Goal: Task Accomplishment & Management: Use online tool/utility

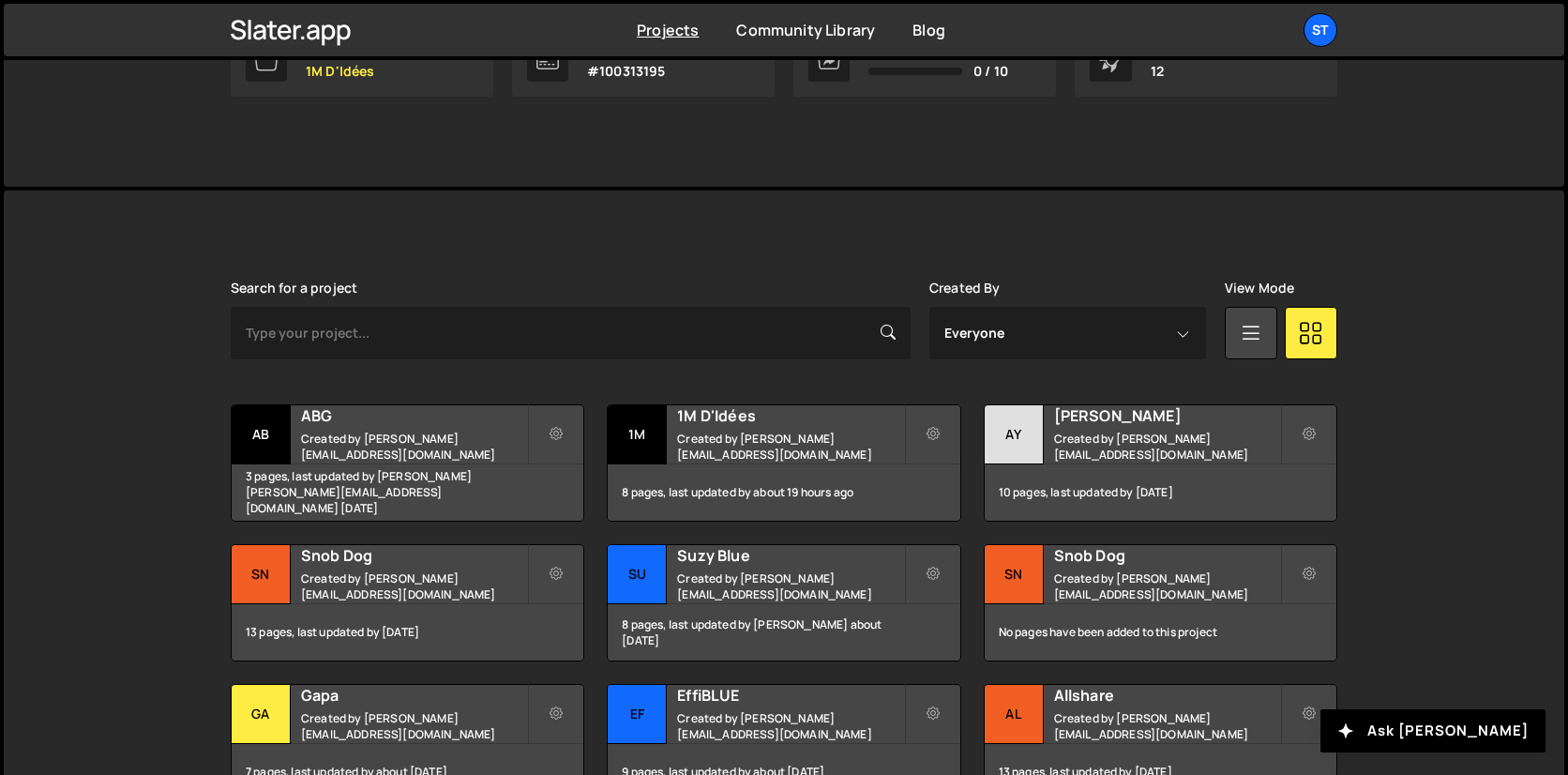
scroll to position [353, 0]
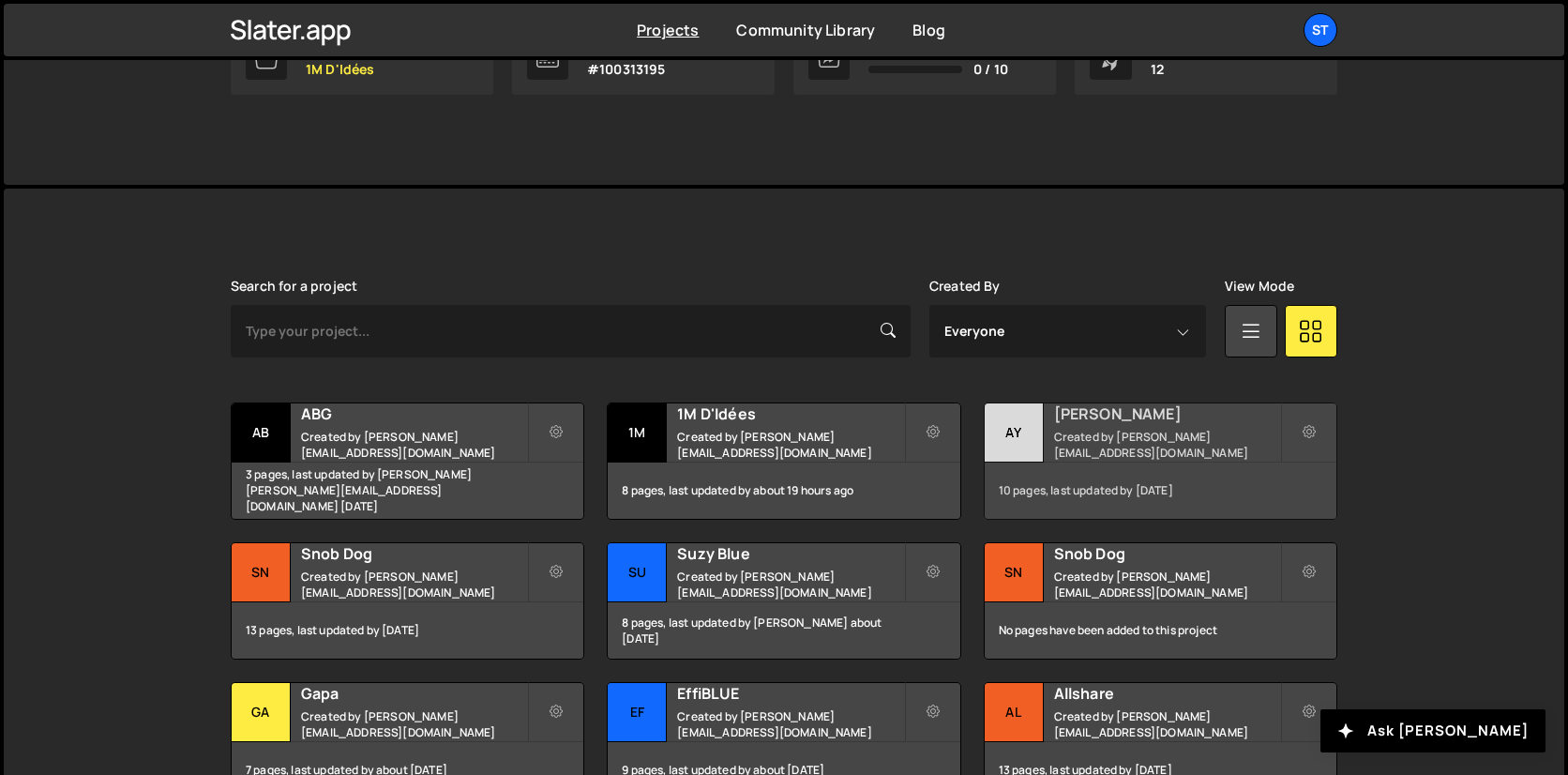
click at [1077, 423] on h2 "[PERSON_NAME]" at bounding box center [1167, 414] width 226 height 21
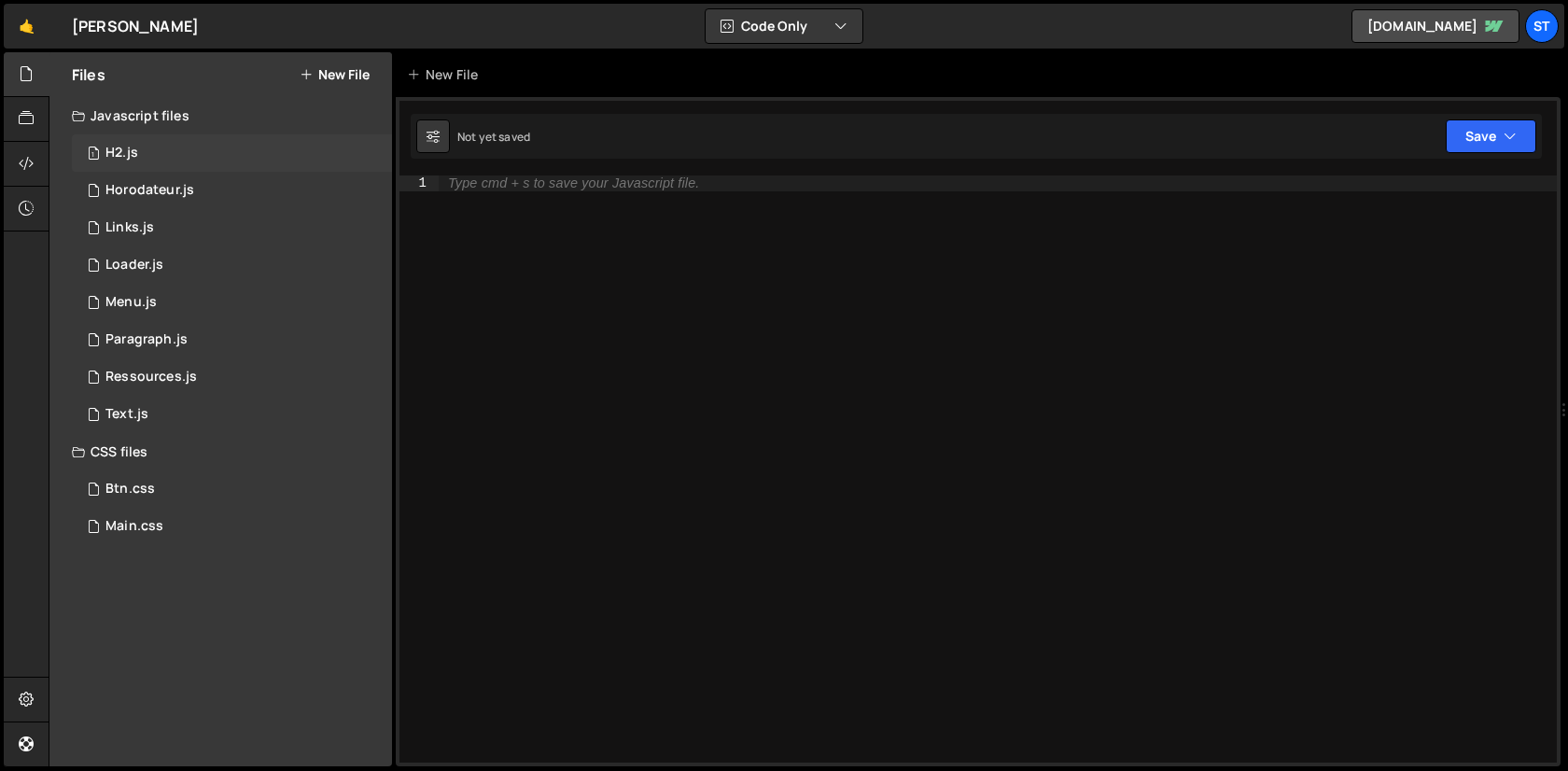
click at [145, 157] on div "1 H2.js 0" at bounding box center [231, 153] width 320 height 38
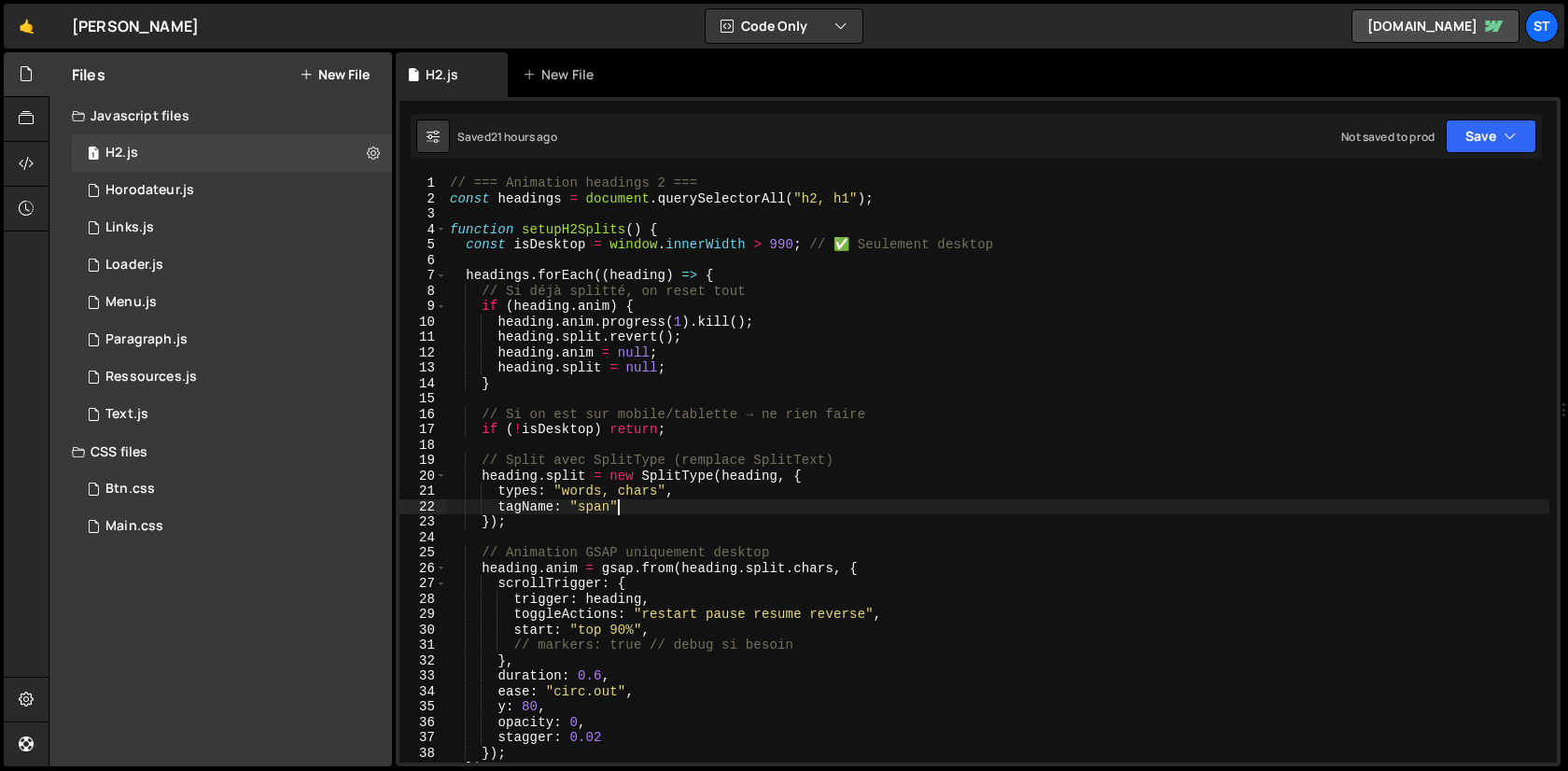
click at [941, 499] on div "// === Animation headings 2 === const headings = document . querySelectorAll ( …" at bounding box center [997, 484] width 1103 height 618
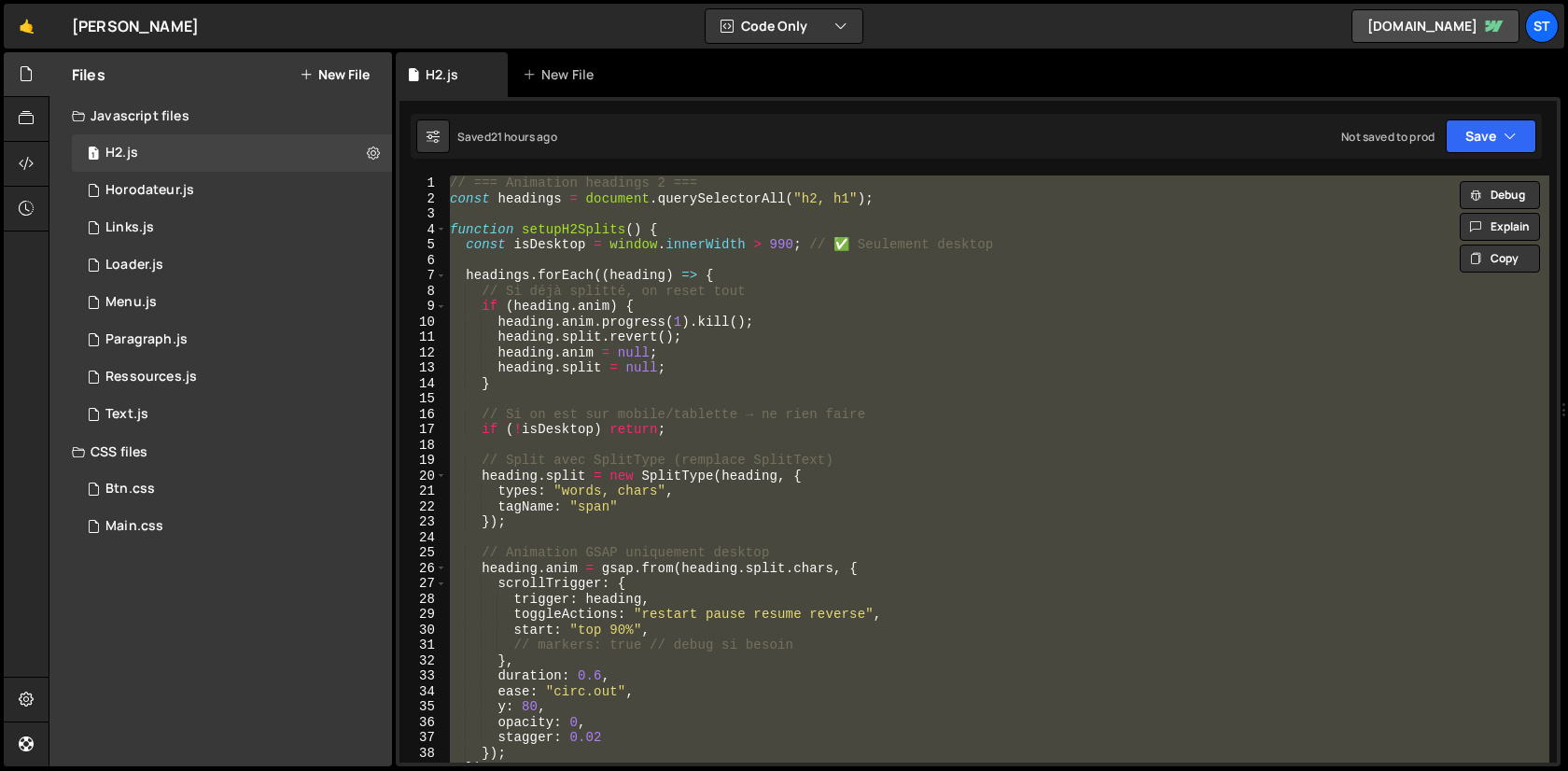
click at [711, 354] on div "// === Animation headings 2 === const headings = document . querySelectorAll ( …" at bounding box center [997, 469] width 1103 height 587
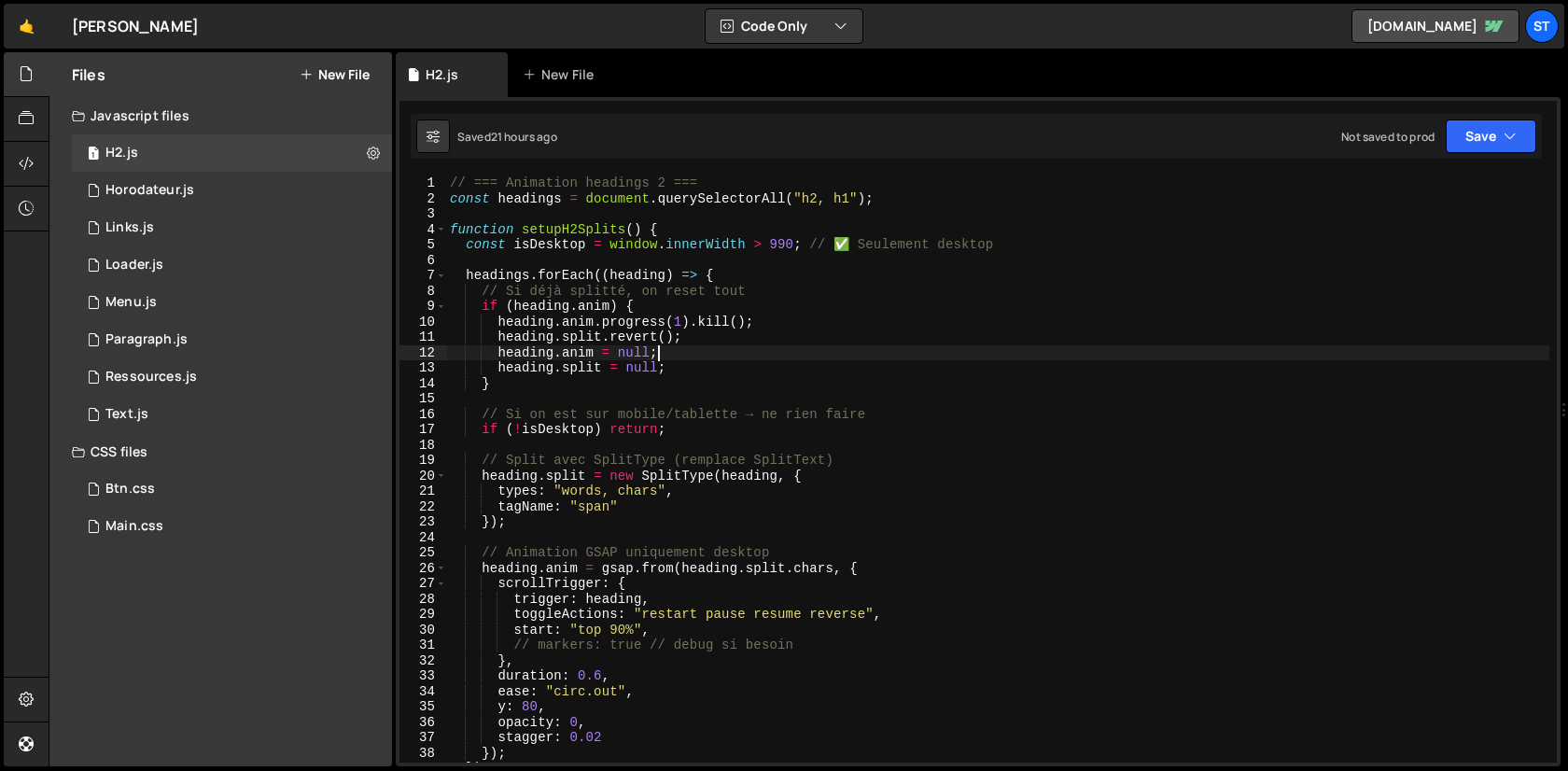
type textarea "setupH2Splits();"
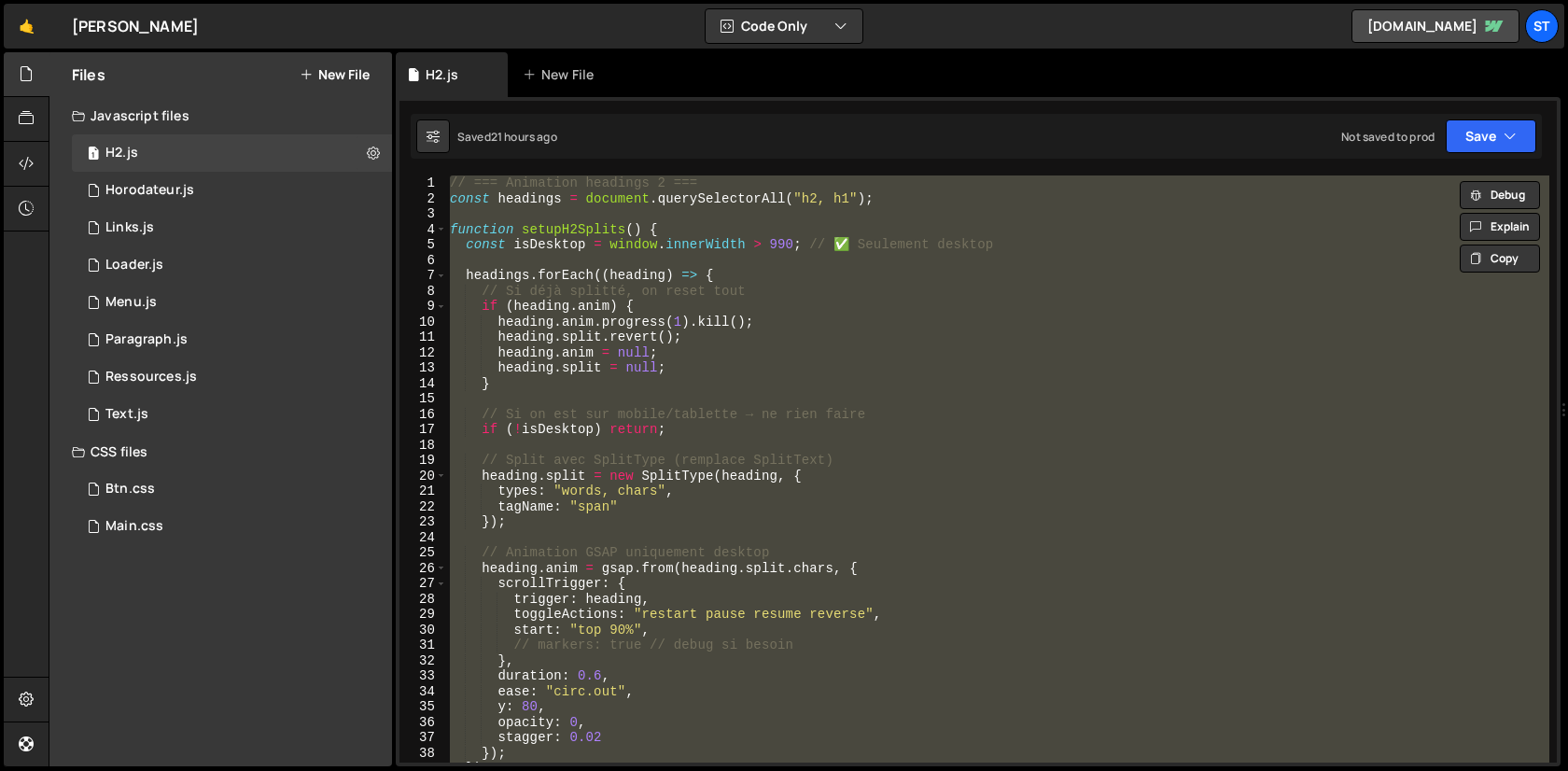
paste textarea
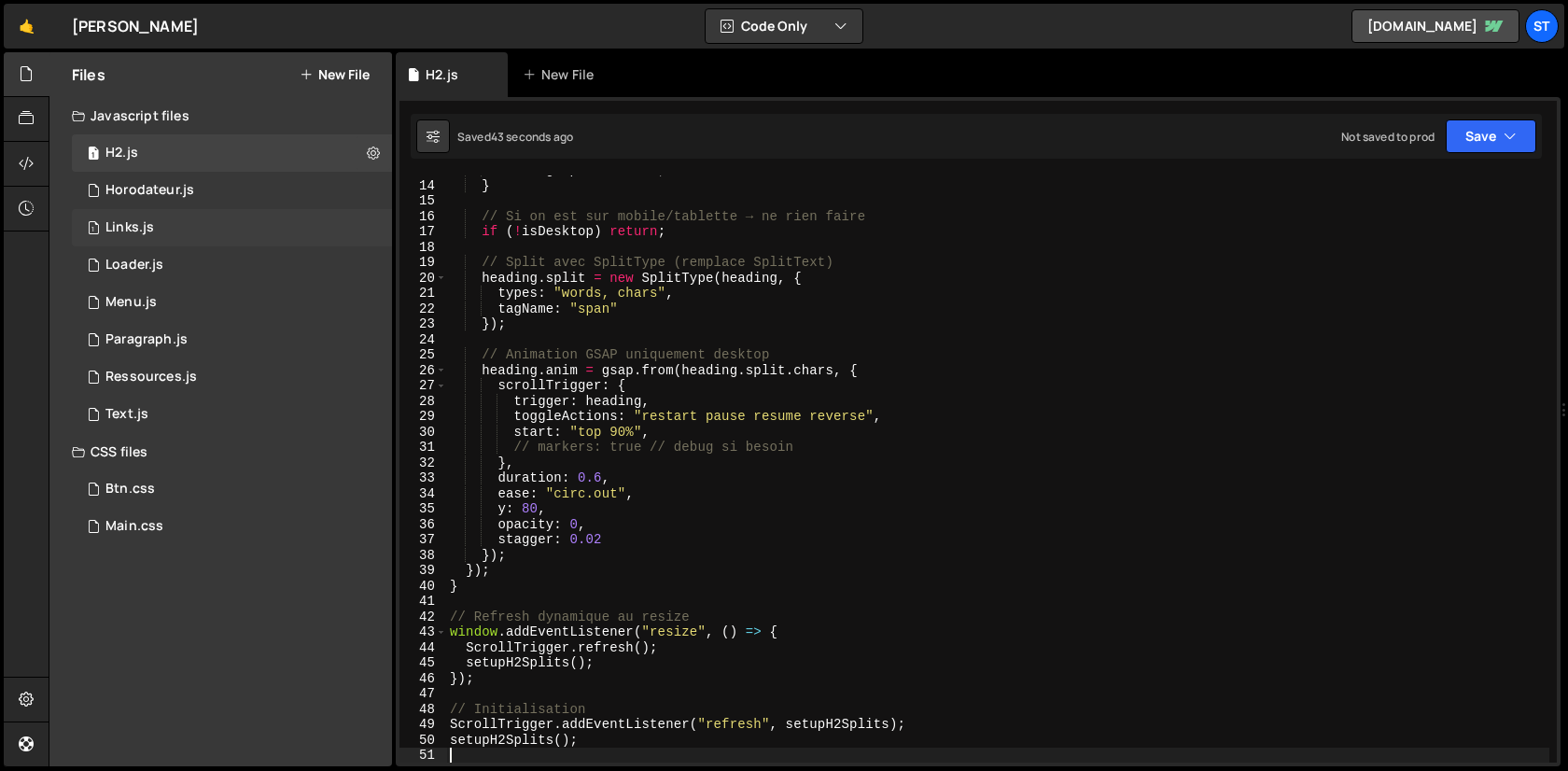
click at [199, 230] on div "1 Links.js 0" at bounding box center [231, 228] width 320 height 38
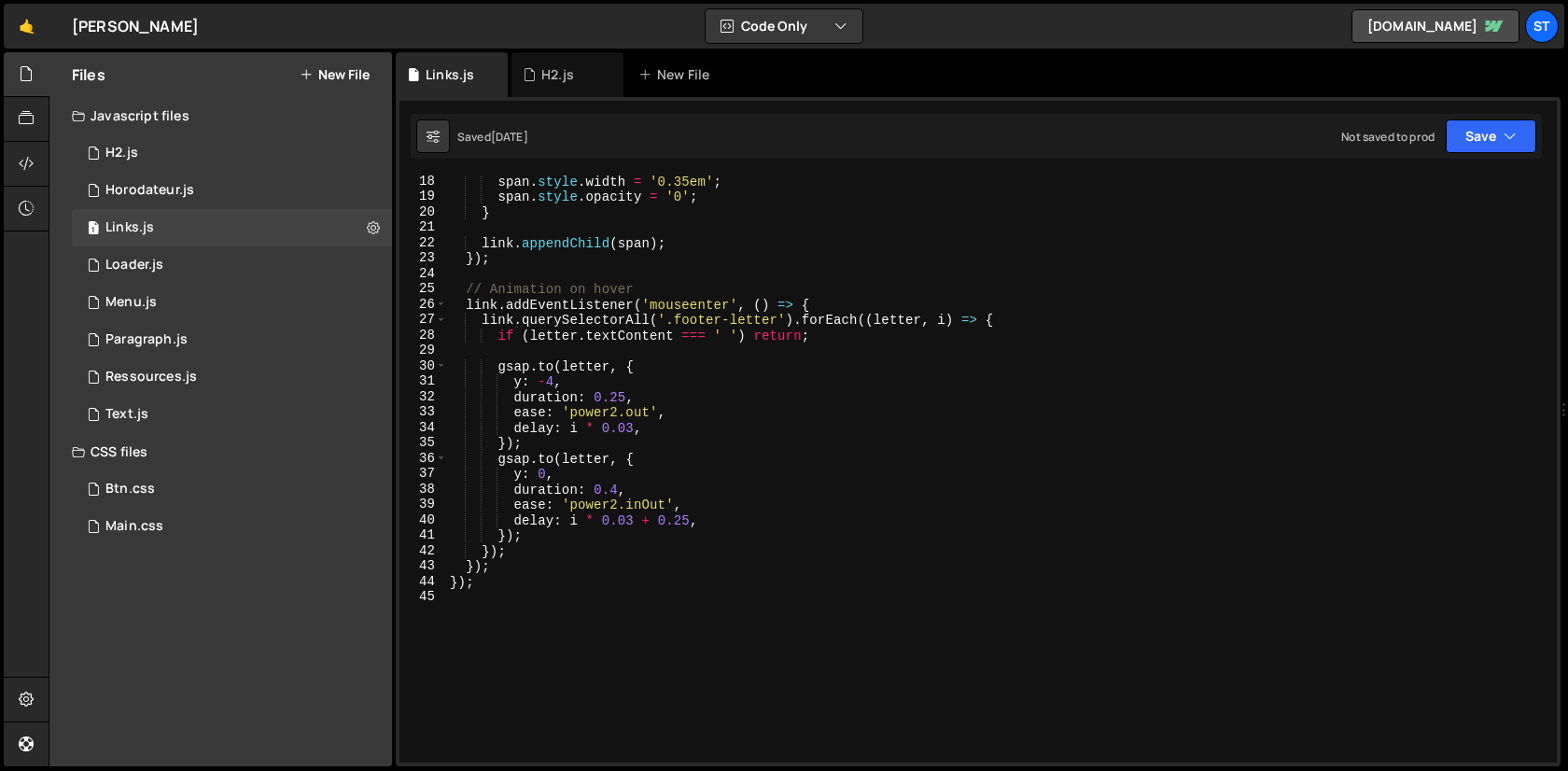
scroll to position [0, 0]
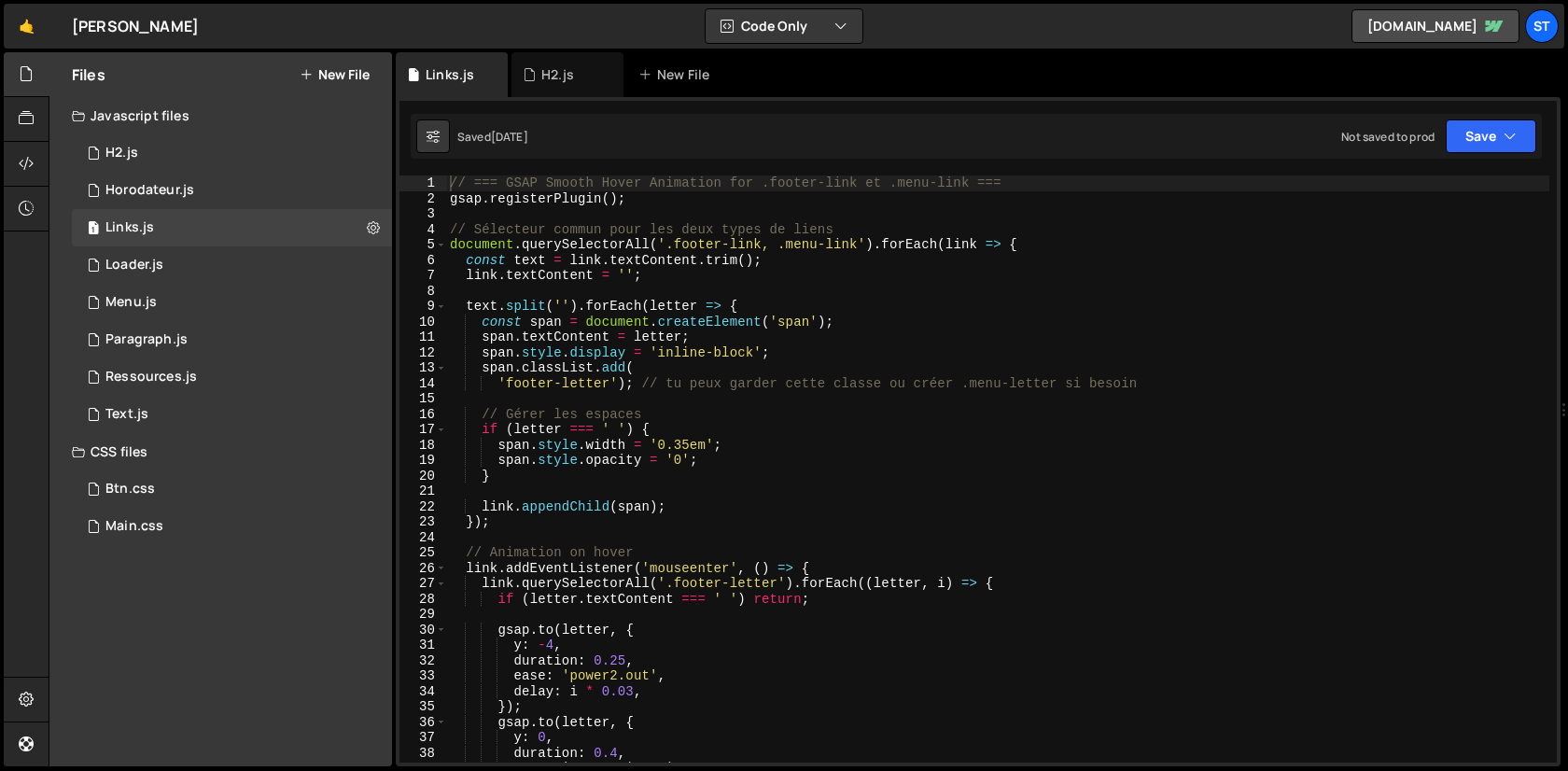
click at [720, 294] on div "// === GSAP Smooth Hover Animation for .footer-link et .menu-link === gsap . re…" at bounding box center [997, 484] width 1103 height 618
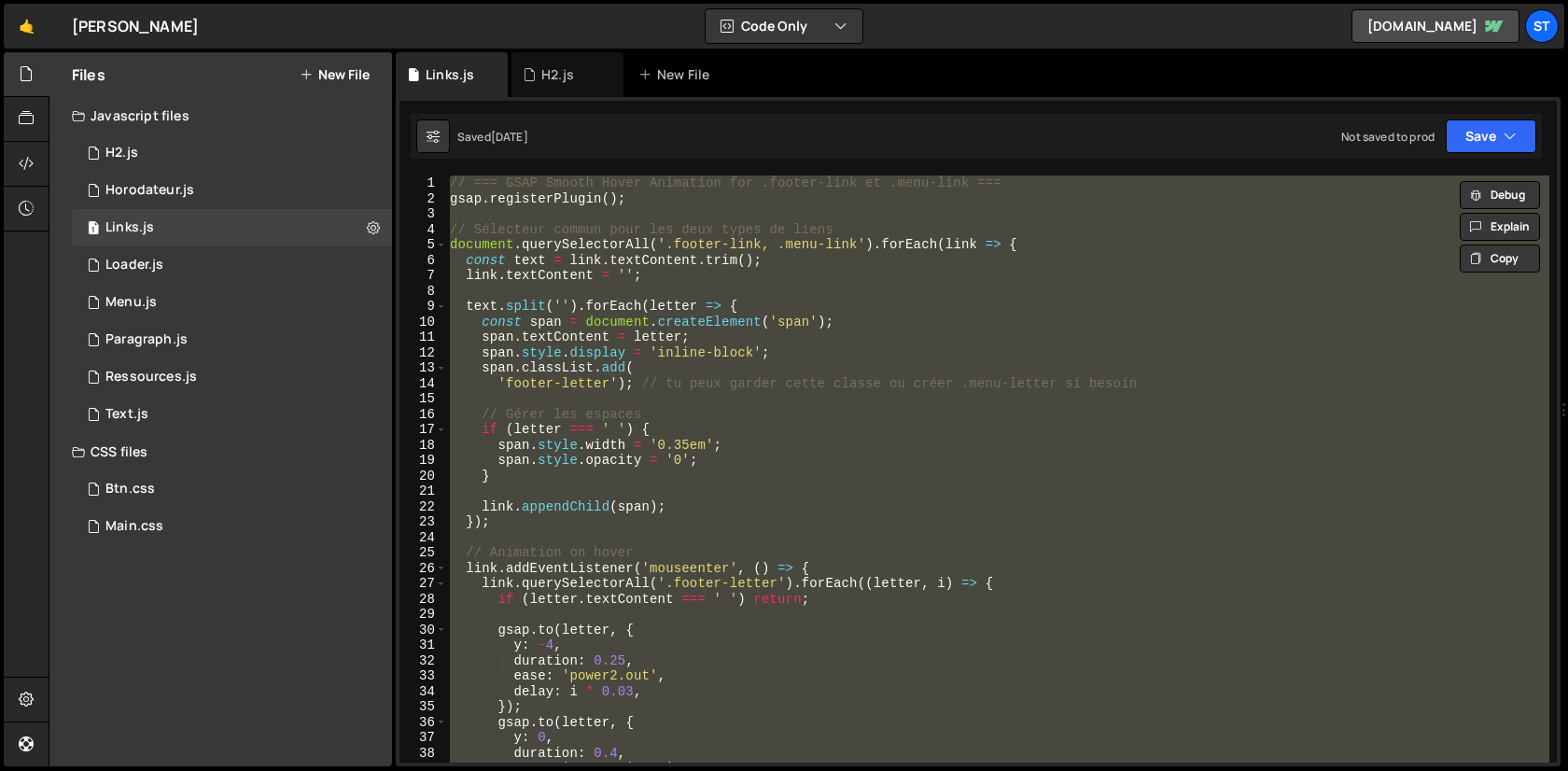
click at [883, 529] on div "// === GSAP Smooth Hover Animation for .footer-link et .menu-link === gsap . re…" at bounding box center [997, 469] width 1103 height 587
type textarea "});"
paste textarea
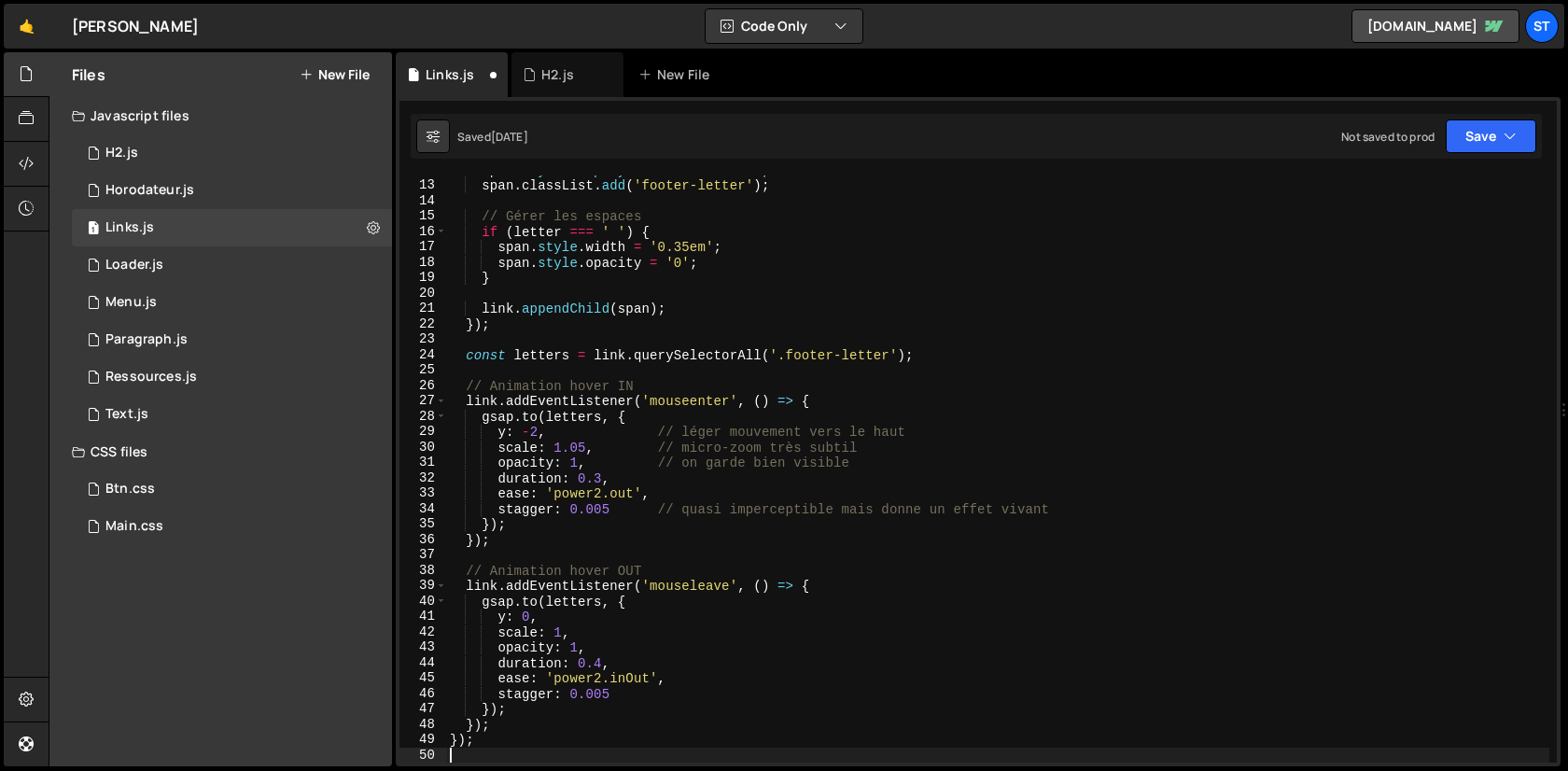
scroll to position [183, 0]
click at [610, 269] on div "span . style . display = 'inline-block' ; span . classList . add ( 'footer-lett…" at bounding box center [997, 471] width 1103 height 618
type textarea "});"
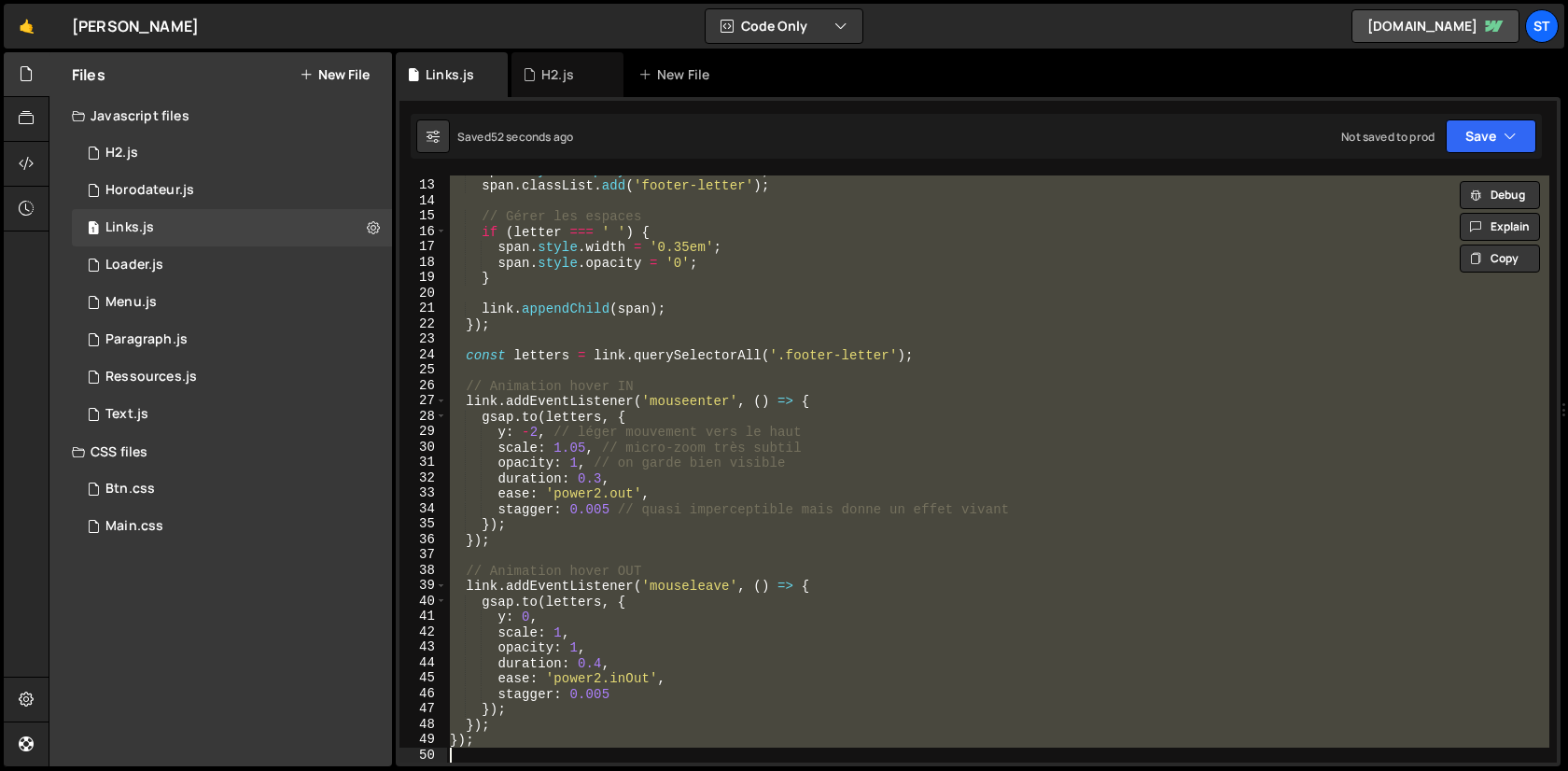
paste textarea
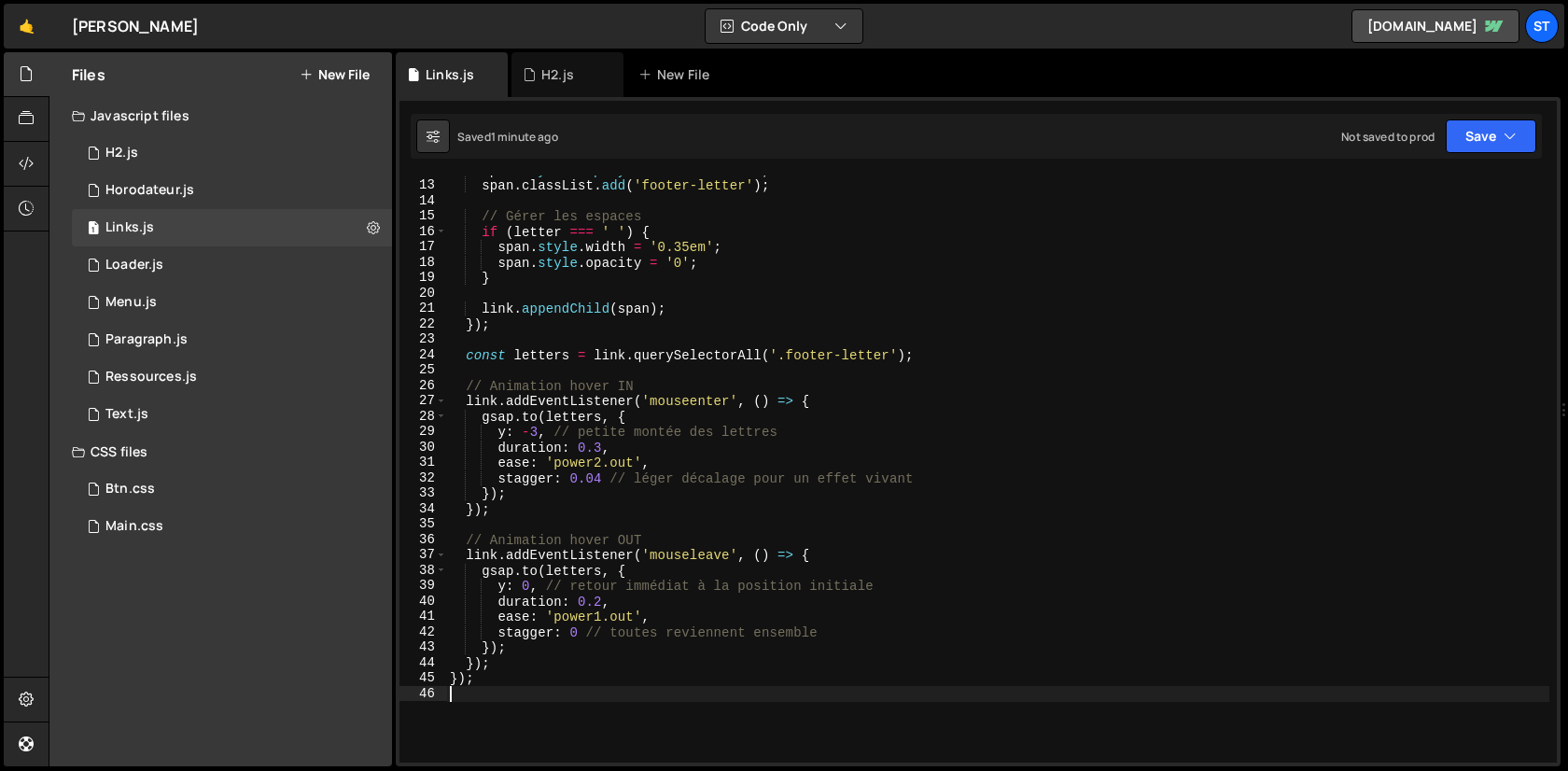
click at [676, 228] on div "span . style . display = 'inline-block' ; span . classList . add ( 'footer-lett…" at bounding box center [997, 471] width 1103 height 618
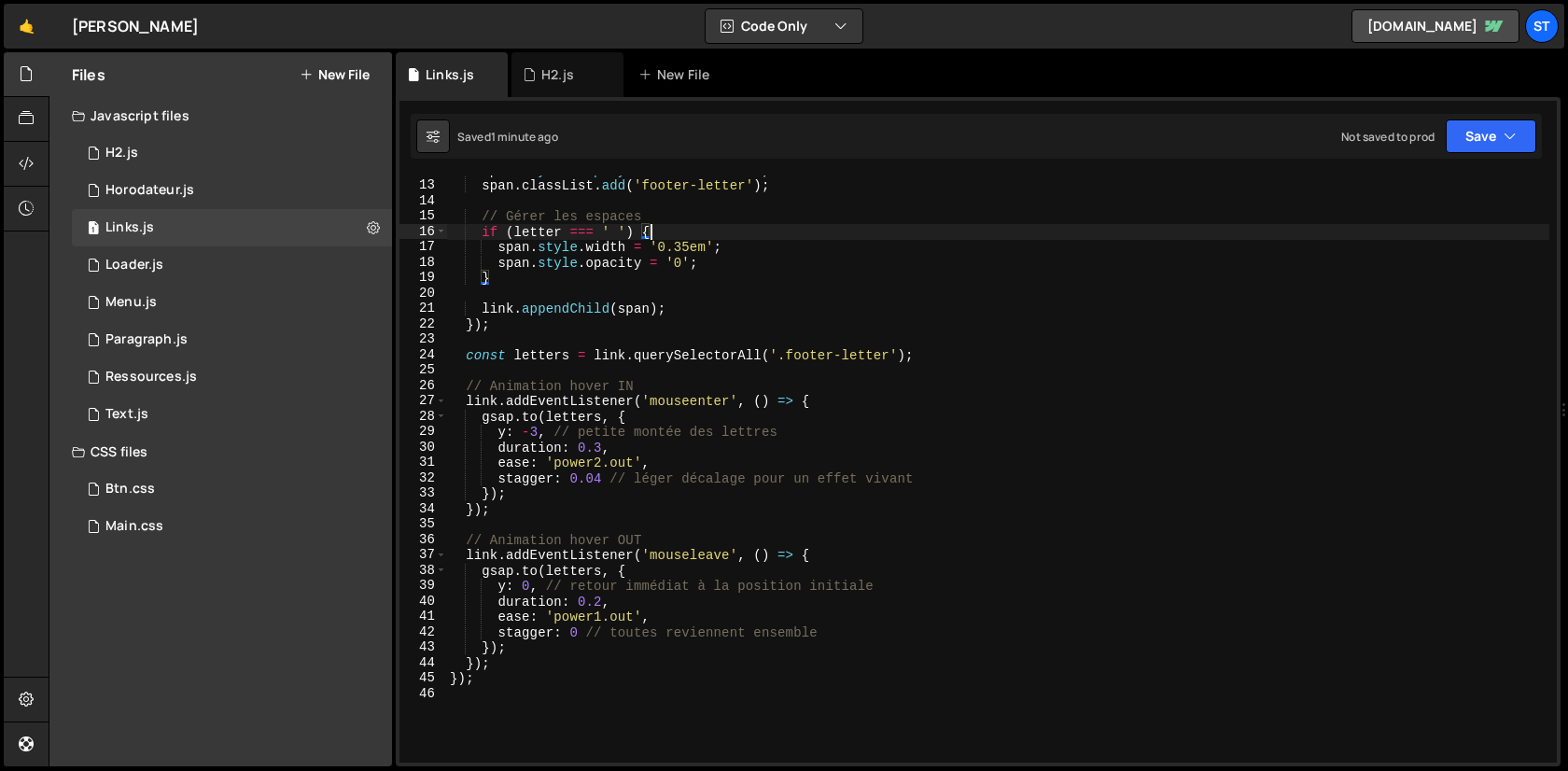
type textarea "});"
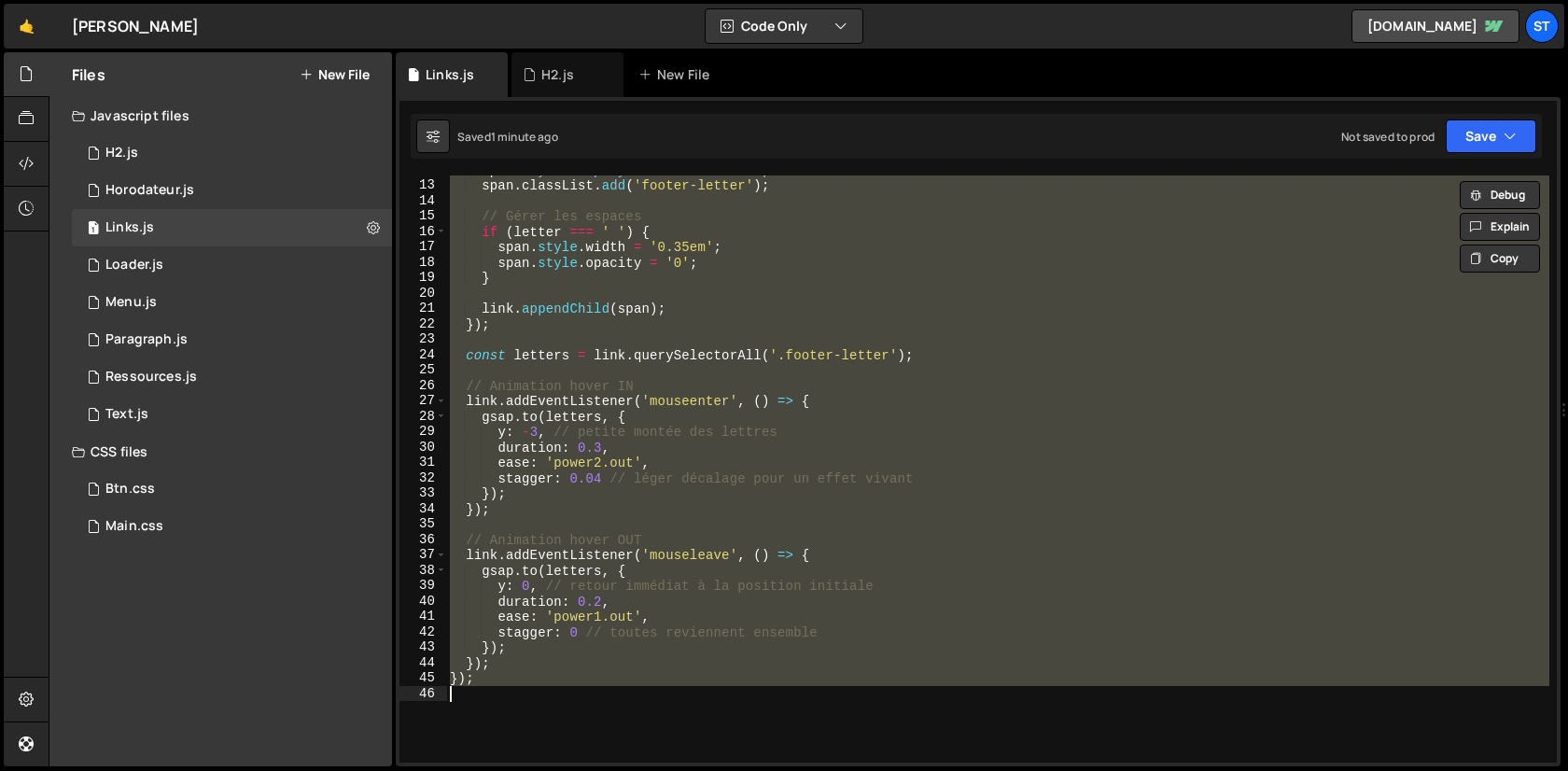
paste textarea
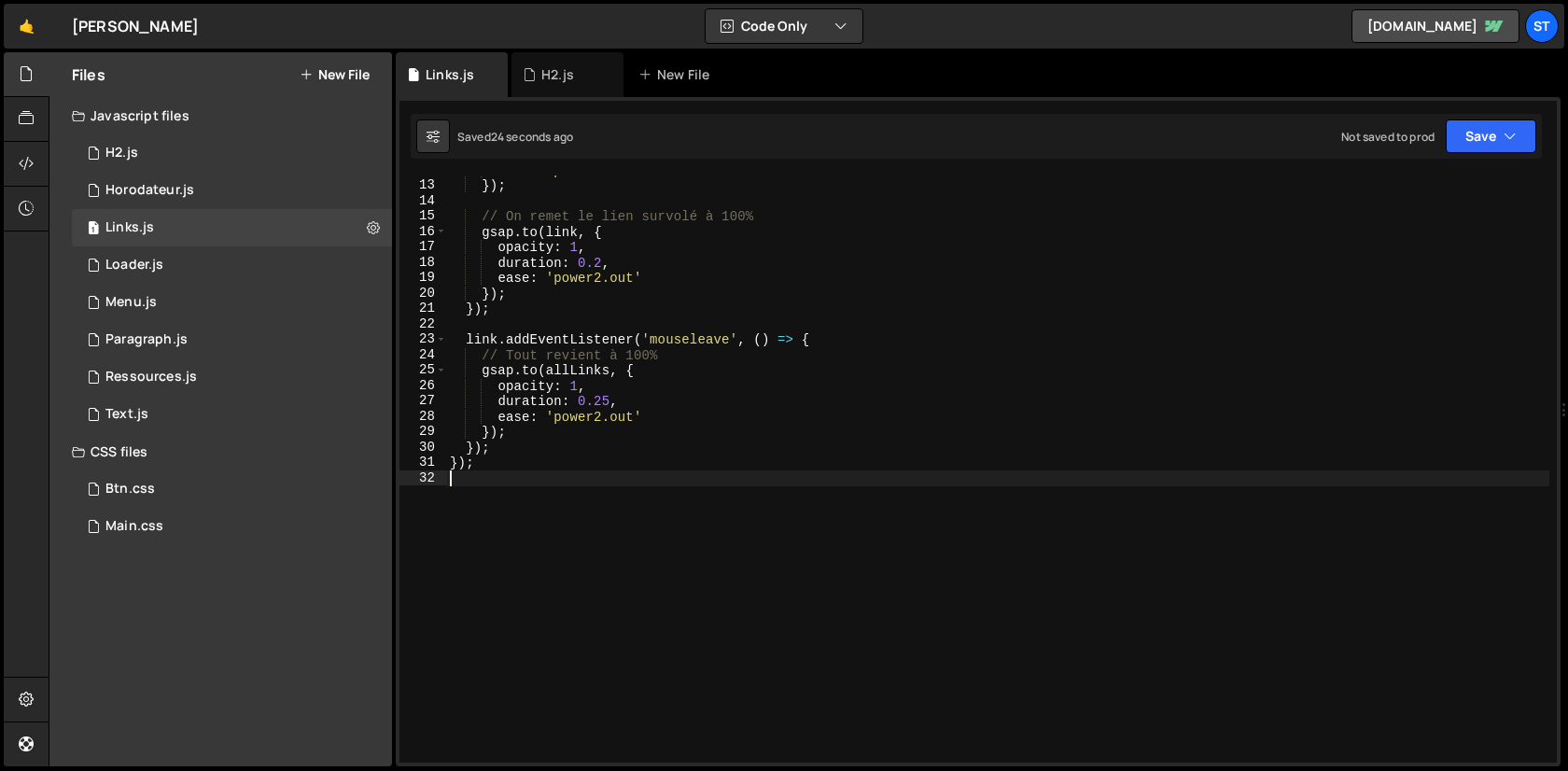
click at [683, 269] on div "ease : 'power2.out' }) ; // On remet le lien survolé à 100% gsap . to ( link , …" at bounding box center [997, 471] width 1103 height 618
type textarea "});"
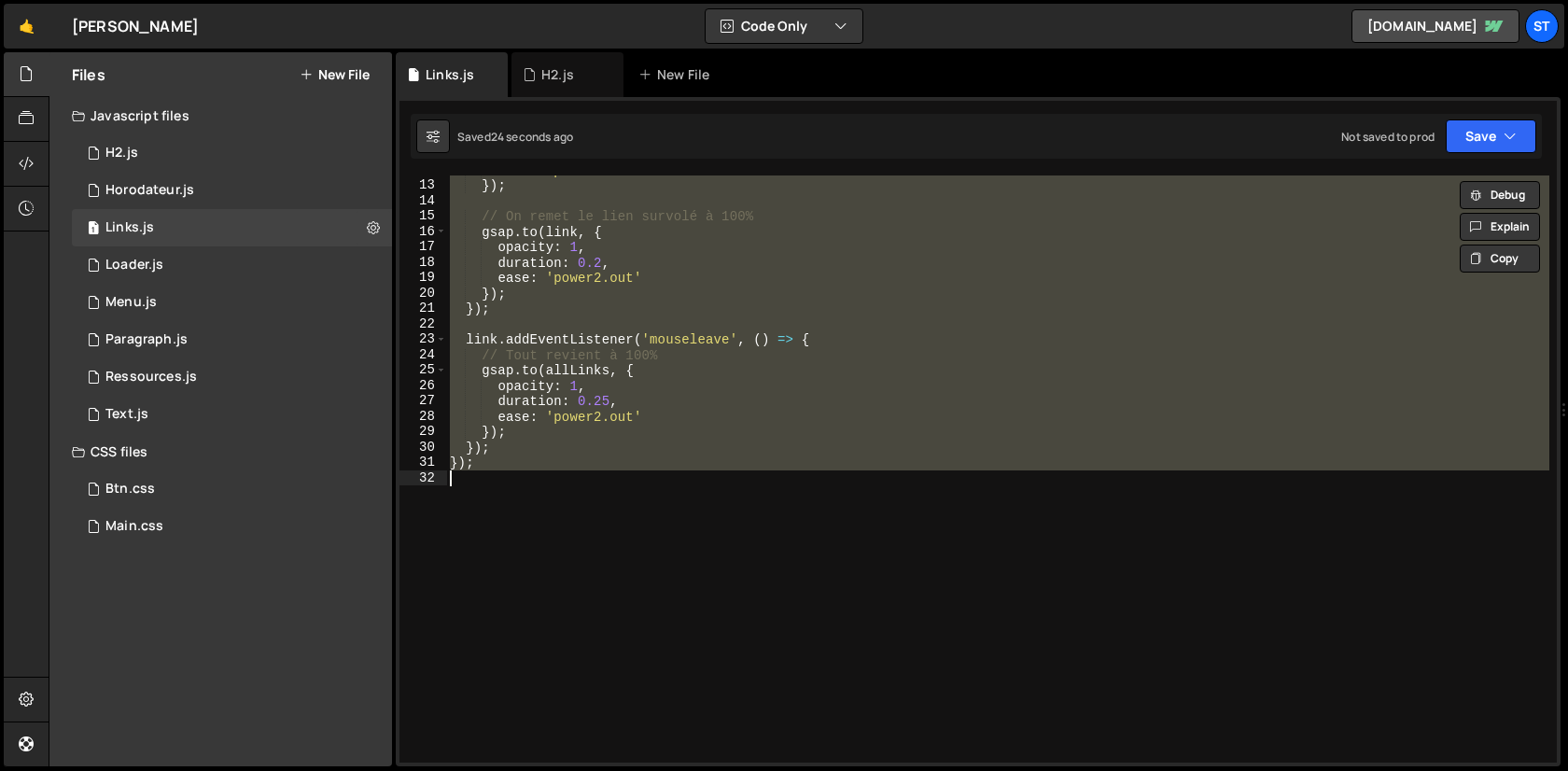
paste textarea
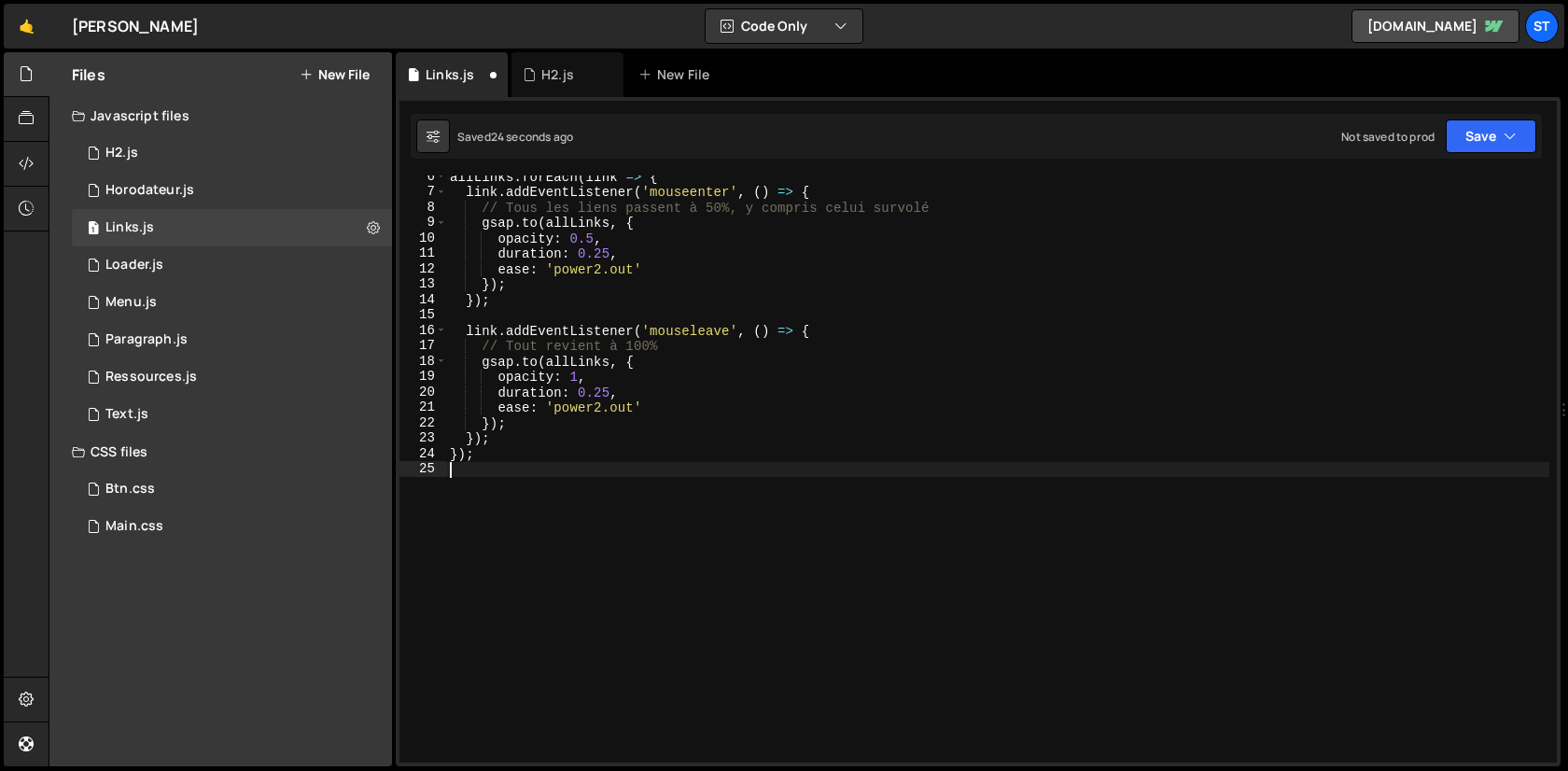
scroll to position [84, 0]
click at [679, 353] on div "allLinks . forEach ( link => { link . addEventListener ( 'mouseenter' , ( ) => …" at bounding box center [997, 478] width 1103 height 618
type textarea "});"
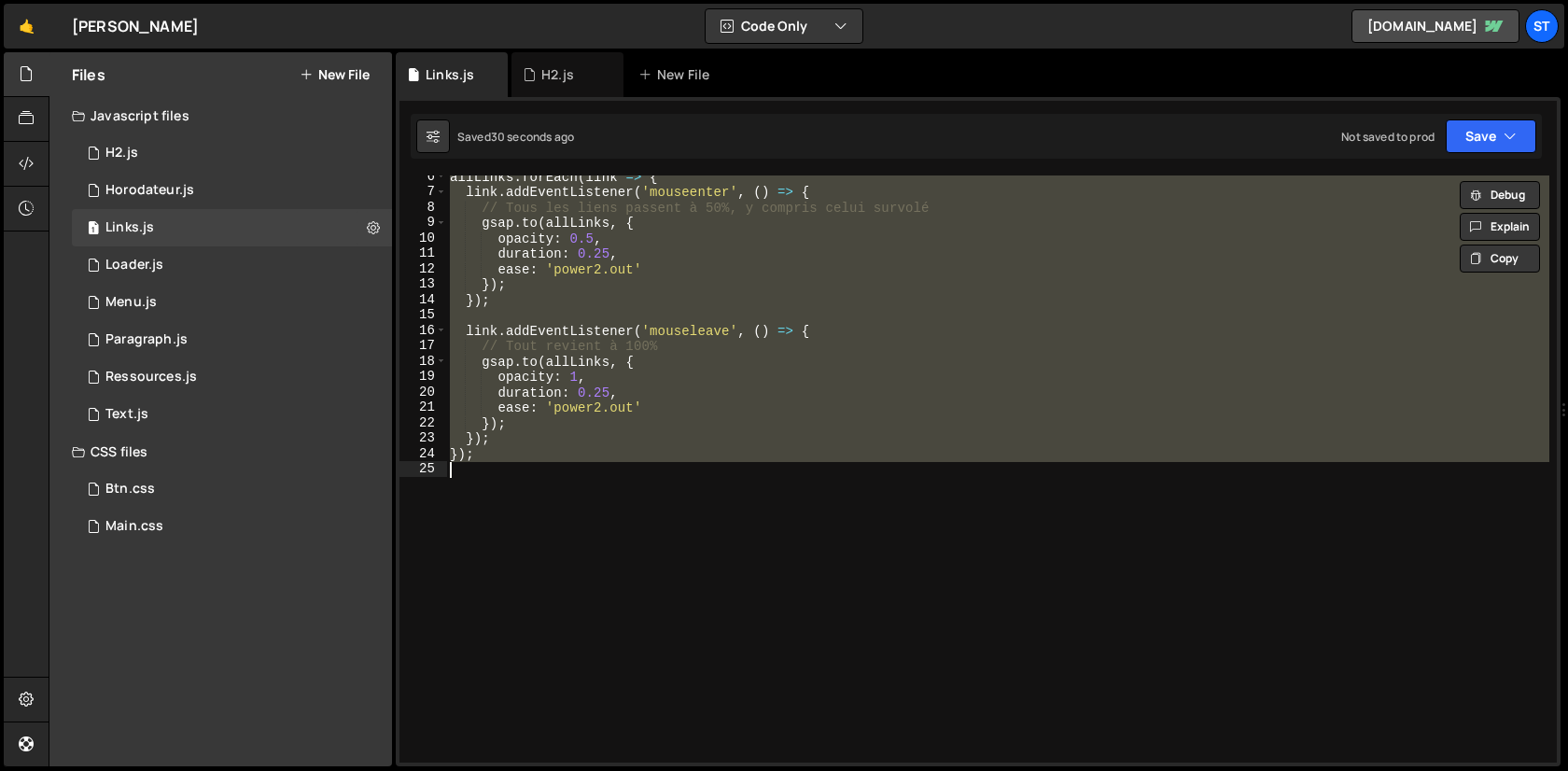
paste textarea
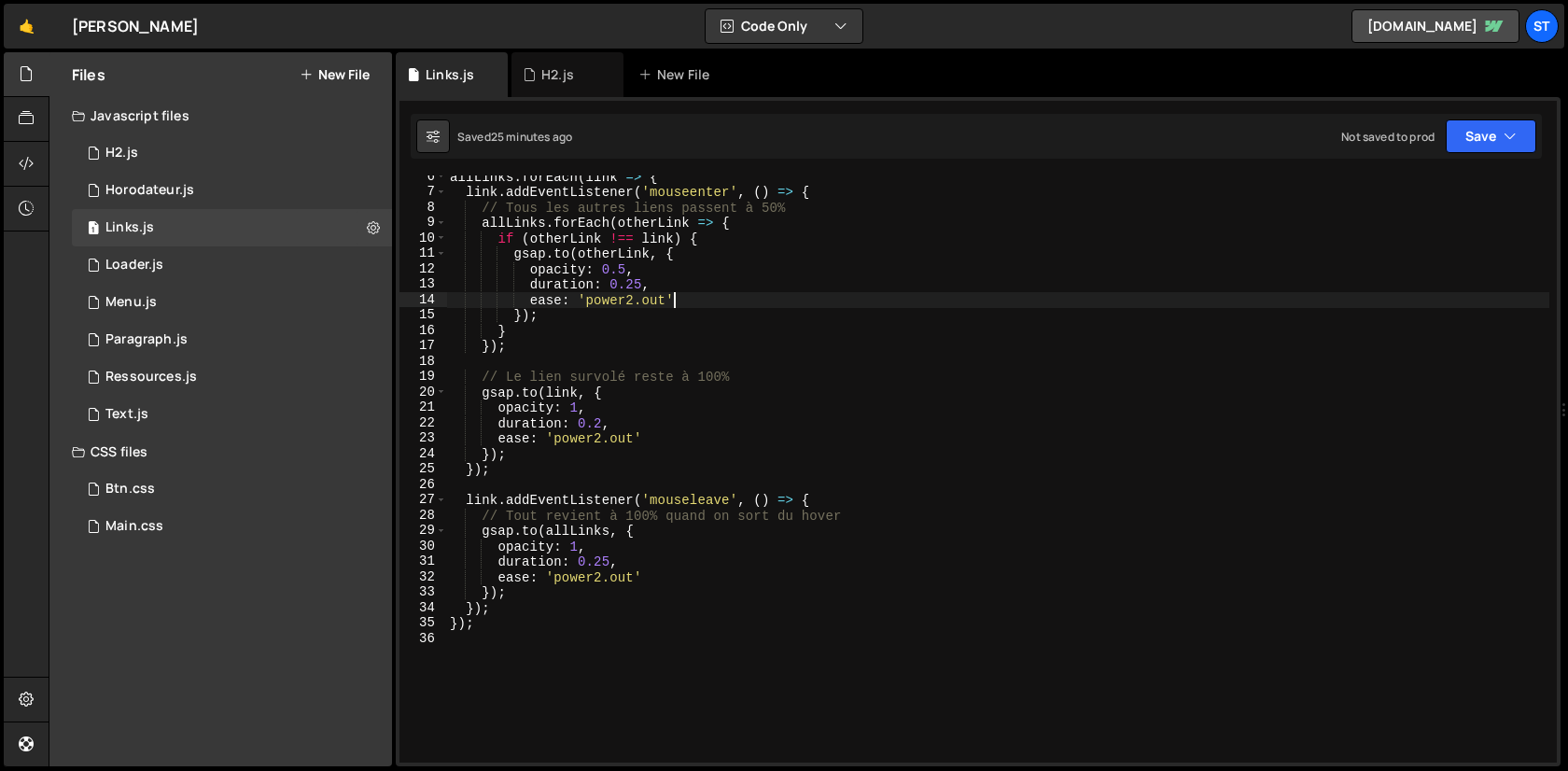
click at [781, 306] on div "allLinks . forEach ( link => { link . addEventListener ( 'mouseenter' , ( ) => …" at bounding box center [997, 478] width 1103 height 618
type textarea "ease: 'power2.out'"
